Goal: Task Accomplishment & Management: Manage account settings

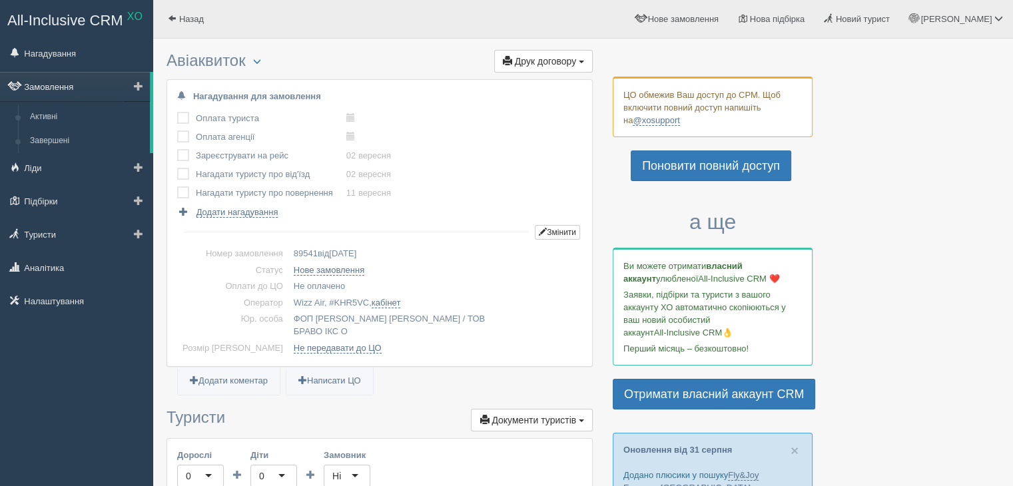
click at [54, 82] on link "Замовлення" at bounding box center [75, 86] width 150 height 29
drag, startPoint x: 55, startPoint y: 123, endPoint x: 77, endPoint y: 123, distance: 22.6
click at [54, 123] on link "Активні" at bounding box center [87, 117] width 126 height 24
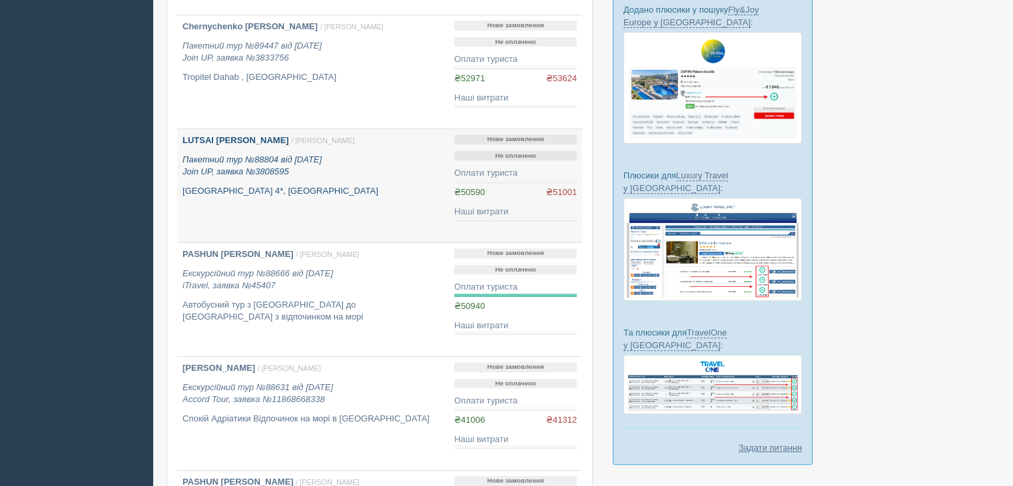
scroll to position [466, 0]
click at [210, 164] on p "Пакетний тур №88804 від 13.08.2025 Join UP, заявка №3808595" at bounding box center [312, 165] width 261 height 25
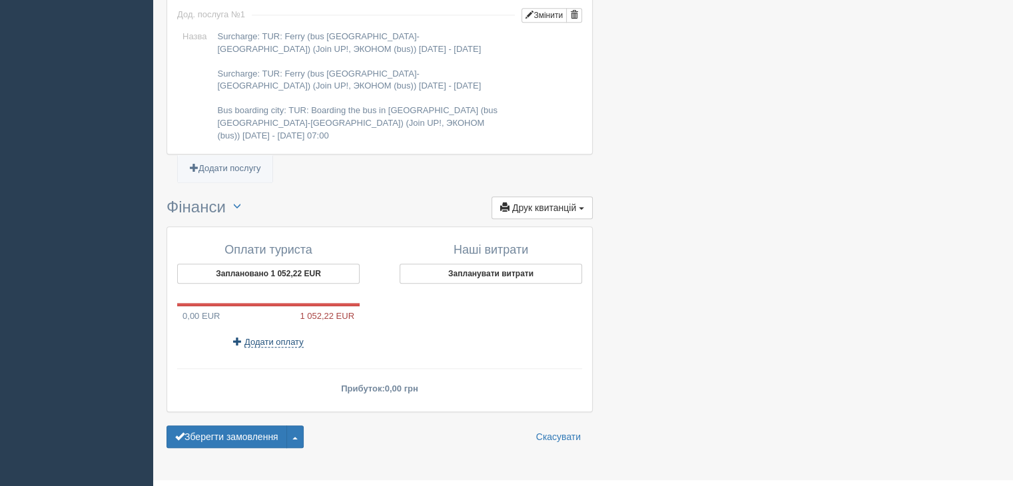
click at [258, 337] on span "Додати оплату" at bounding box center [273, 342] width 59 height 11
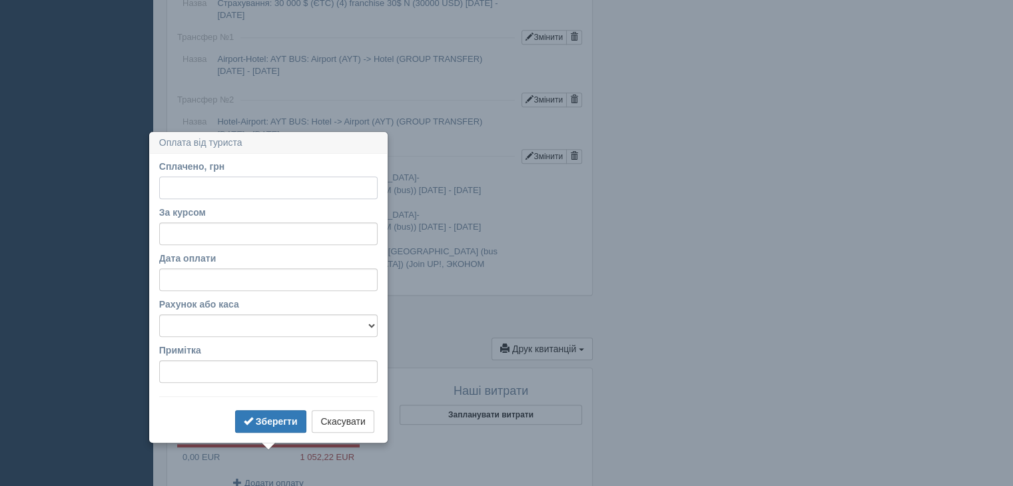
scroll to position [1249, 0]
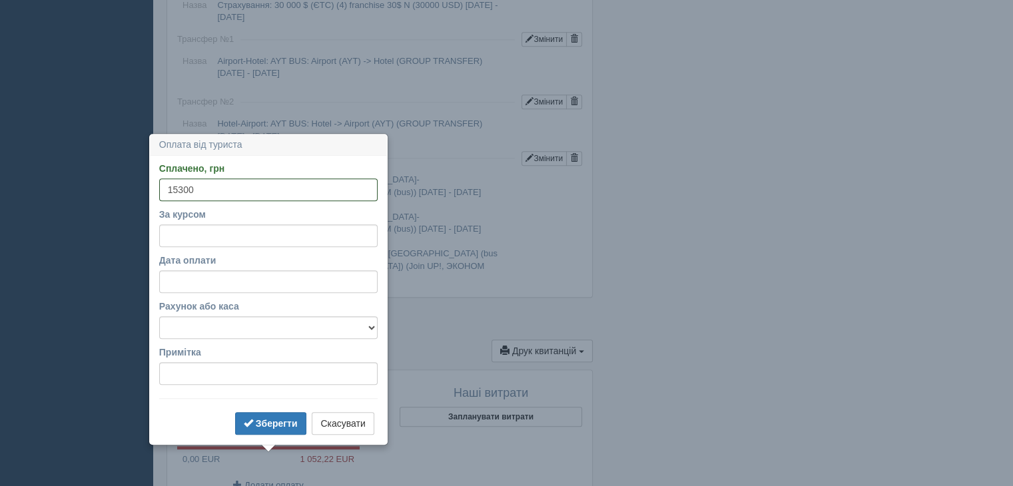
type input "15300"
click at [184, 228] on input "За курсом" at bounding box center [268, 235] width 218 height 23
drag, startPoint x: 178, startPoint y: 329, endPoint x: 221, endPoint y: 299, distance: 52.1
click at [178, 329] on select "Готівка Картка Рахунок у банку" at bounding box center [268, 327] width 218 height 23
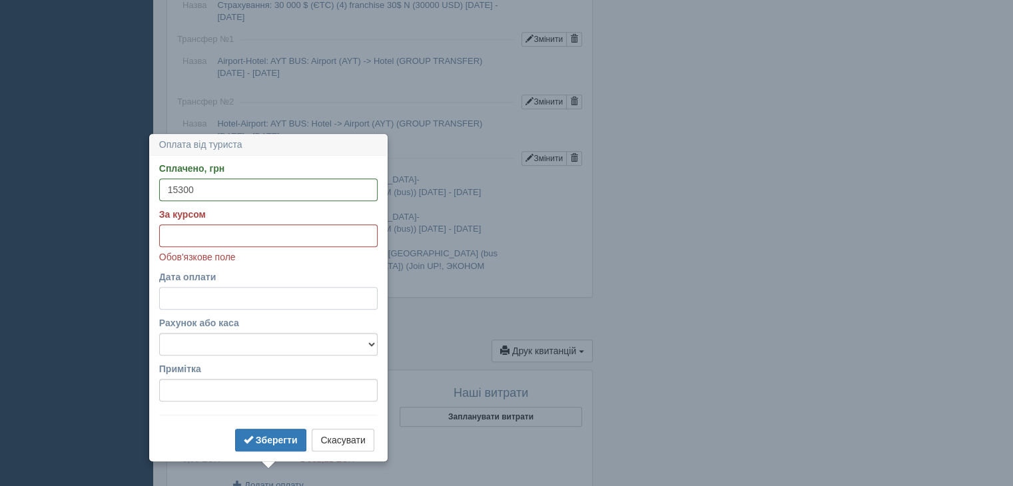
click at [181, 296] on input "Дата оплати" at bounding box center [268, 298] width 218 height 23
select select "14"
select select "50"
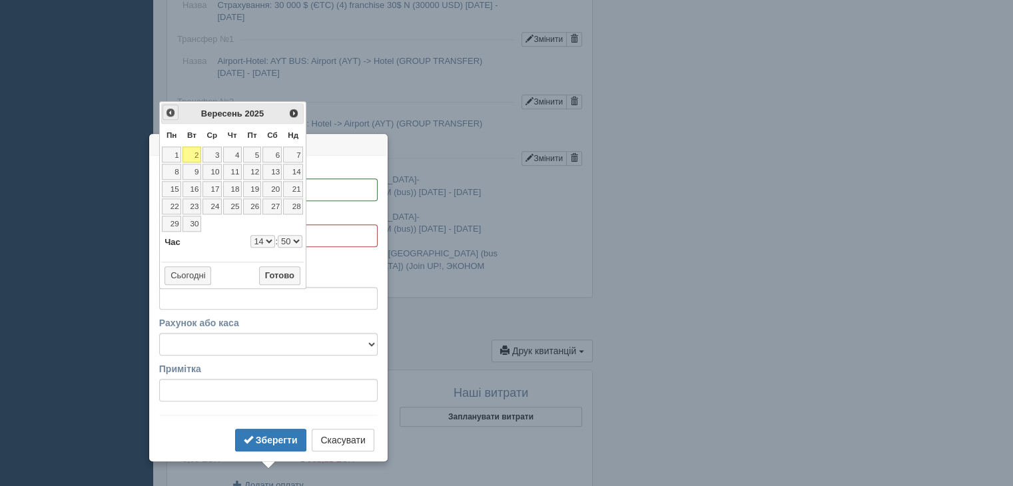
click at [166, 108] on span "<Попер" at bounding box center [170, 112] width 11 height 11
select select "14"
select select "50"
click at [215, 190] on link "13" at bounding box center [211, 189] width 19 height 16
select select "14"
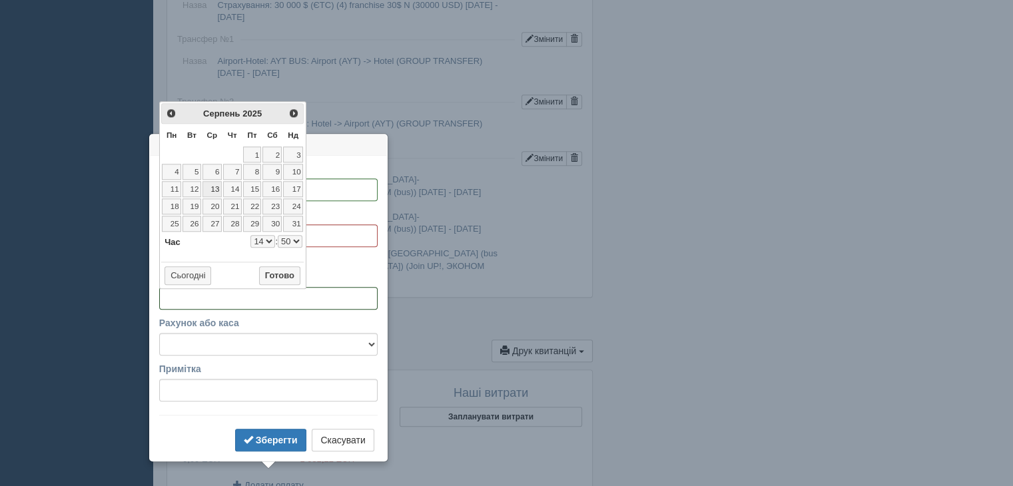
select select "50"
click at [338, 262] on p "Обов'язкове поле" at bounding box center [268, 256] width 218 height 13
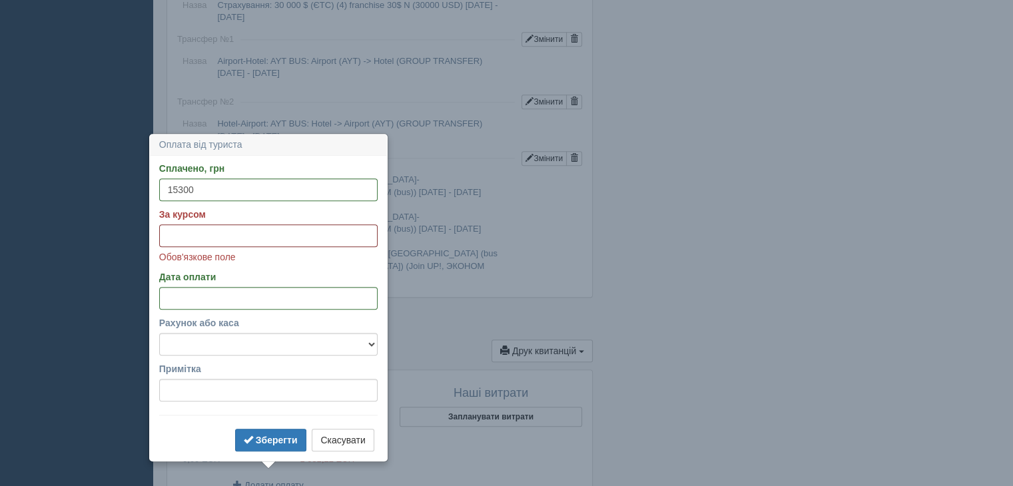
paste input "48.0758"
type input "48.0758"
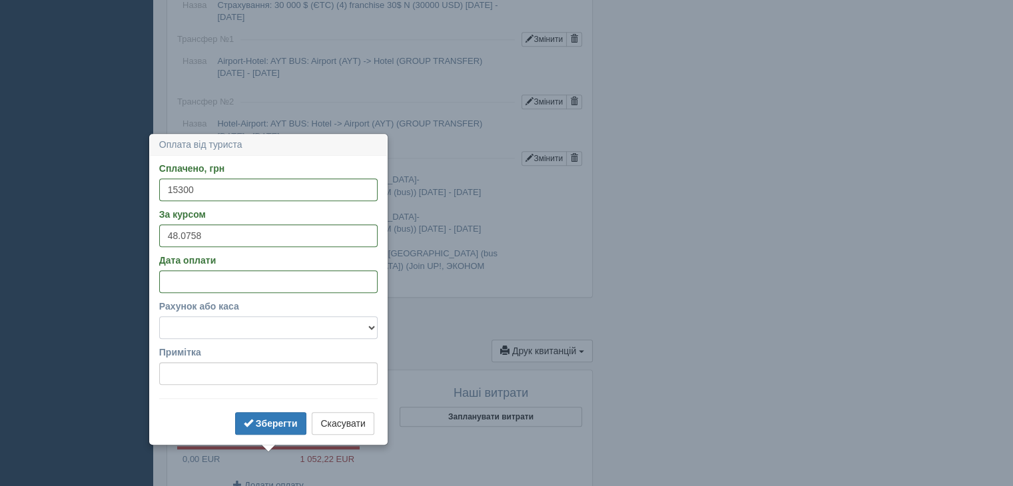
drag, startPoint x: 298, startPoint y: 346, endPoint x: 447, endPoint y: 330, distance: 149.9
click at [298, 346] on form "Сплачено, грн 15300 За курсом 48.0758 Дата оплати Рахунок або каса Готівка Карт…" at bounding box center [268, 300] width 218 height 276
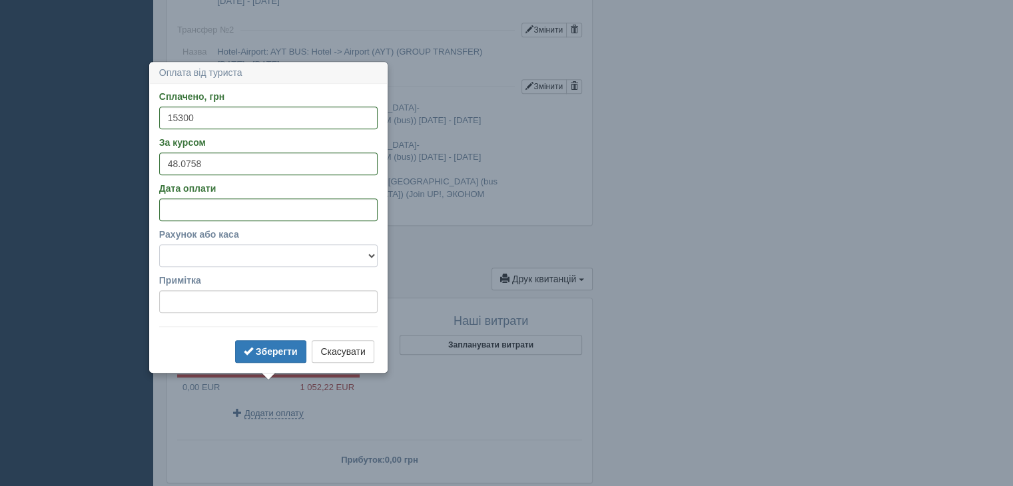
scroll to position [1382, 0]
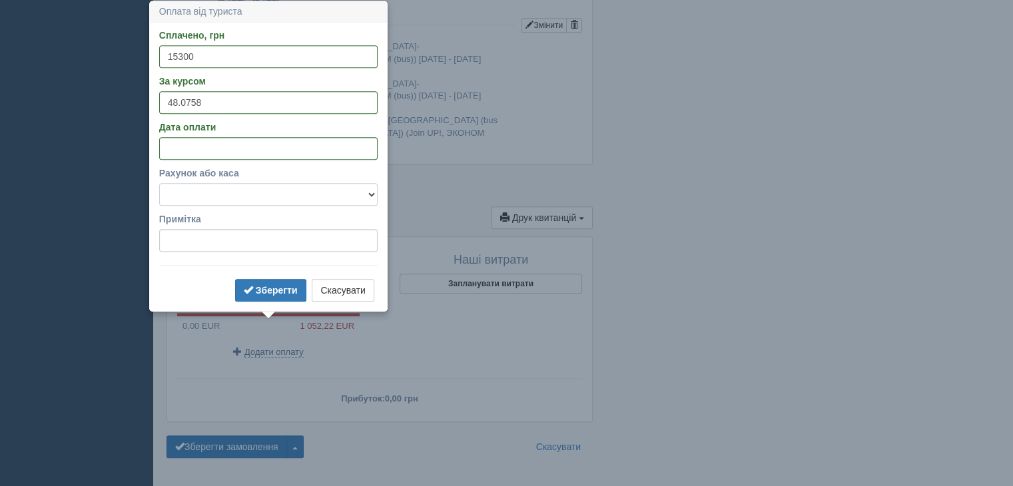
click at [357, 190] on select "Готівка Картка Рахунок у банку" at bounding box center [268, 194] width 218 height 23
select select "1166"
click at [159, 183] on select "Готівка Картка Рахунок у банку" at bounding box center [268, 194] width 218 height 23
click at [275, 291] on b "Зберегти" at bounding box center [277, 290] width 42 height 11
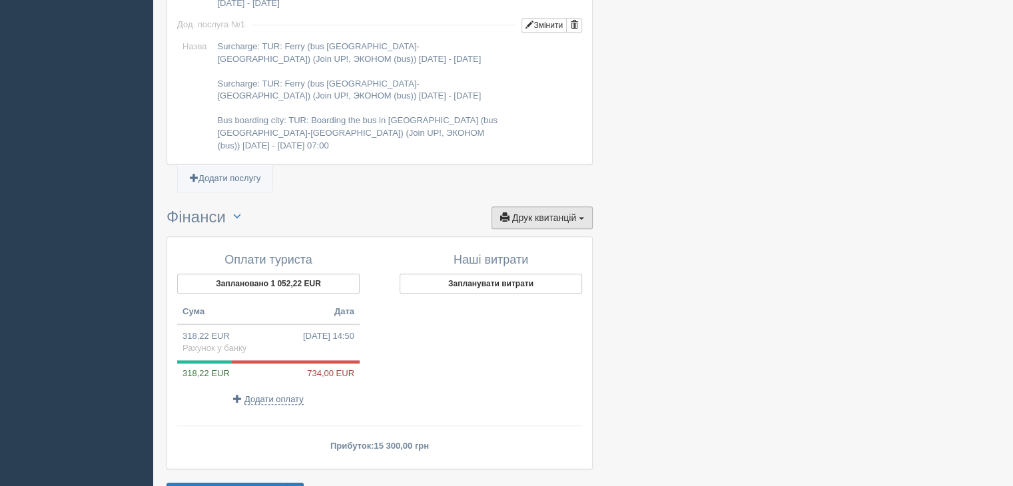
click at [573, 212] on span "Друк квитанцій" at bounding box center [544, 217] width 64 height 11
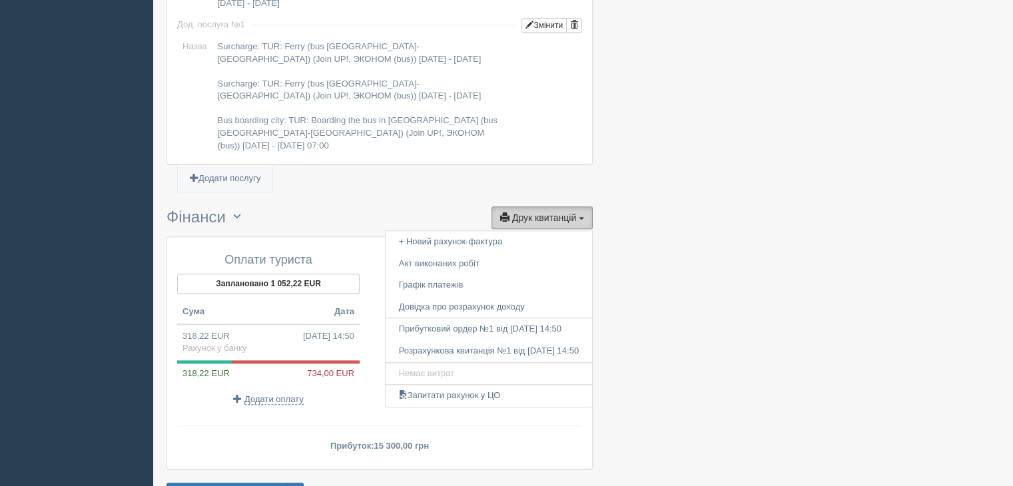
click at [573, 212] on span "Друк квитанцій" at bounding box center [544, 217] width 64 height 11
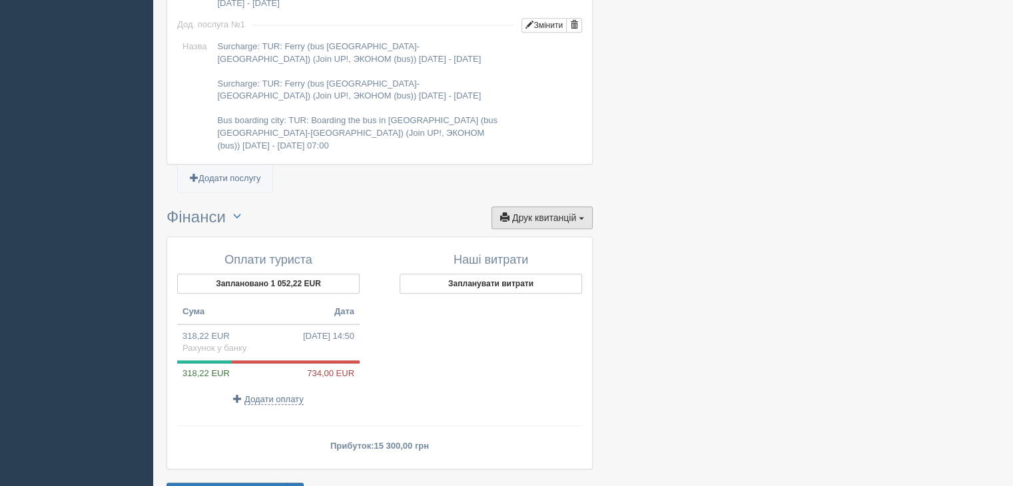
click at [573, 212] on span "Друк квитанцій" at bounding box center [544, 217] width 64 height 11
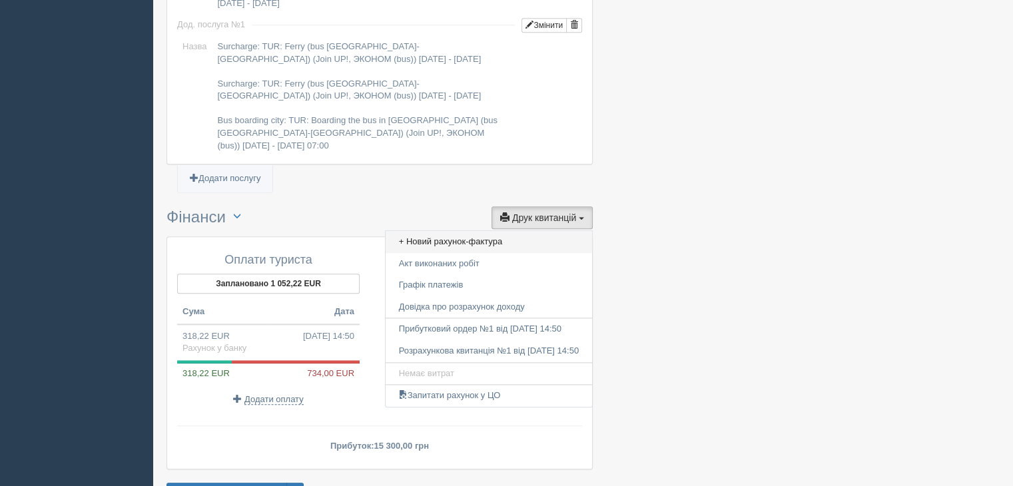
click at [520, 231] on link "+ Новий рахунок-фактура" at bounding box center [488, 242] width 206 height 22
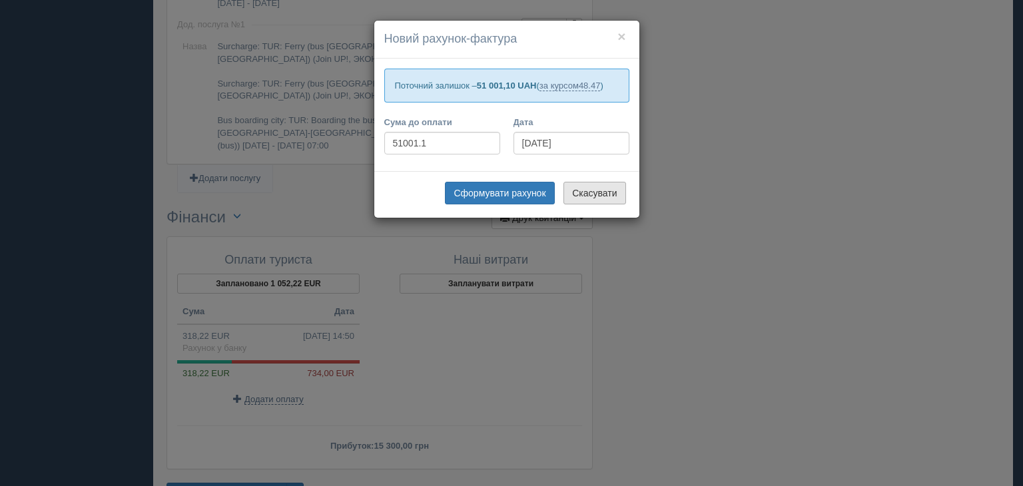
click at [604, 193] on button "Скасувати" at bounding box center [594, 193] width 62 height 23
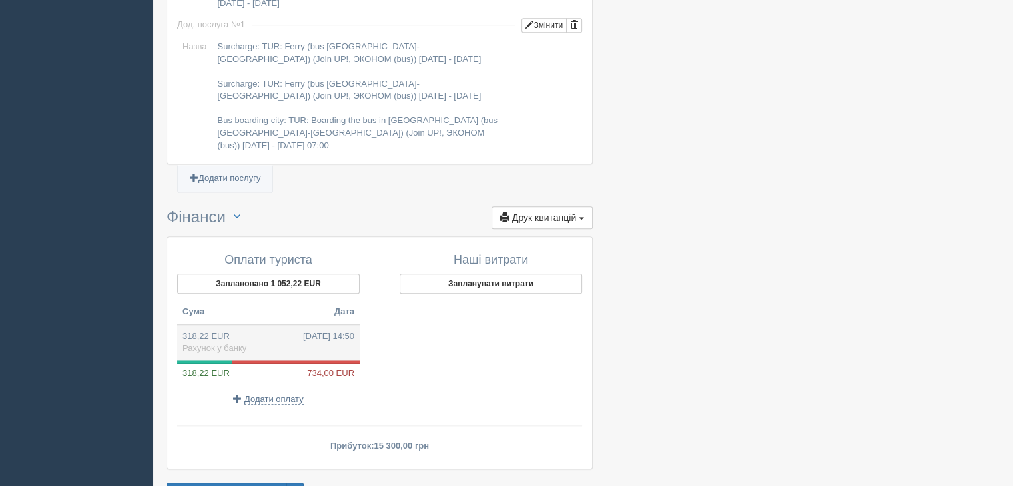
click at [292, 324] on td "318,22 EUR [DATE] 14:50 Рахунок у банку" at bounding box center [268, 342] width 182 height 36
type input "15300.00"
type input "48.08"
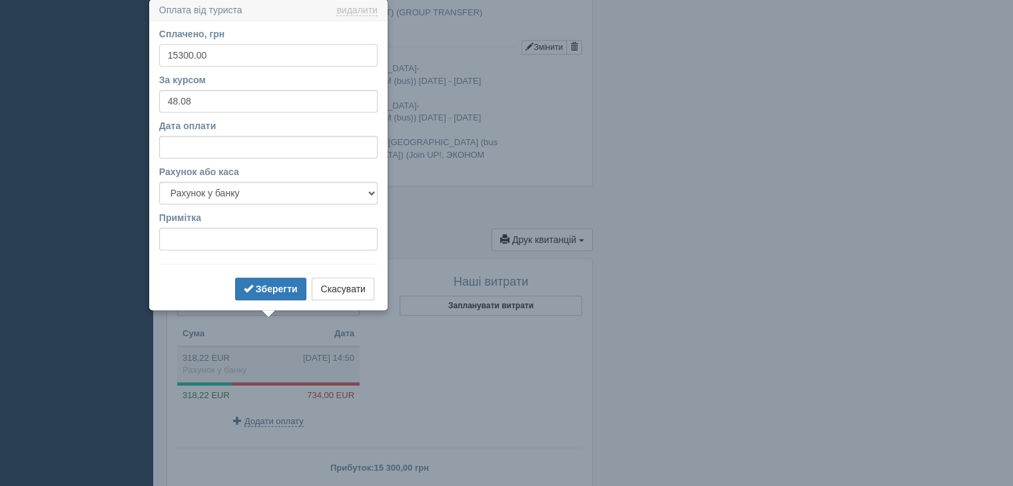
scroll to position [1358, 0]
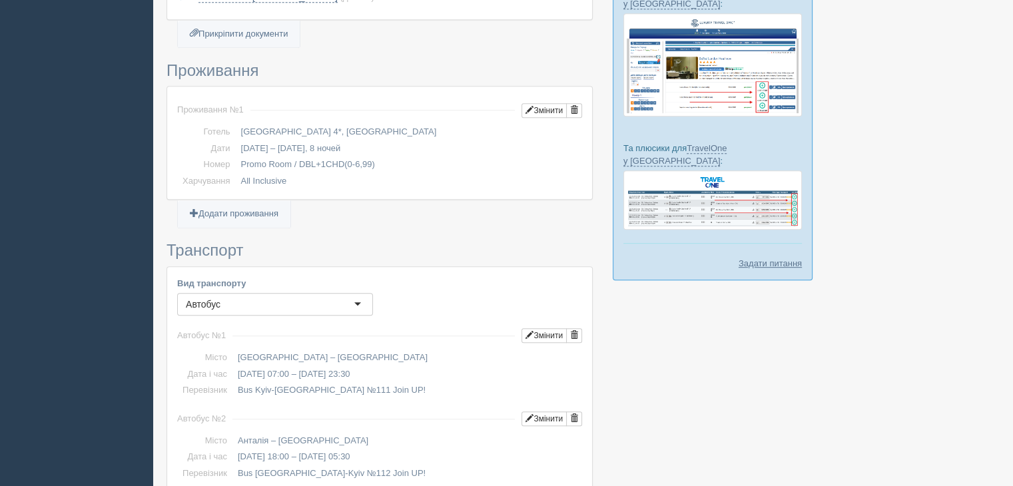
scroll to position [573, 0]
